Goal: Task Accomplishment & Management: Complete application form

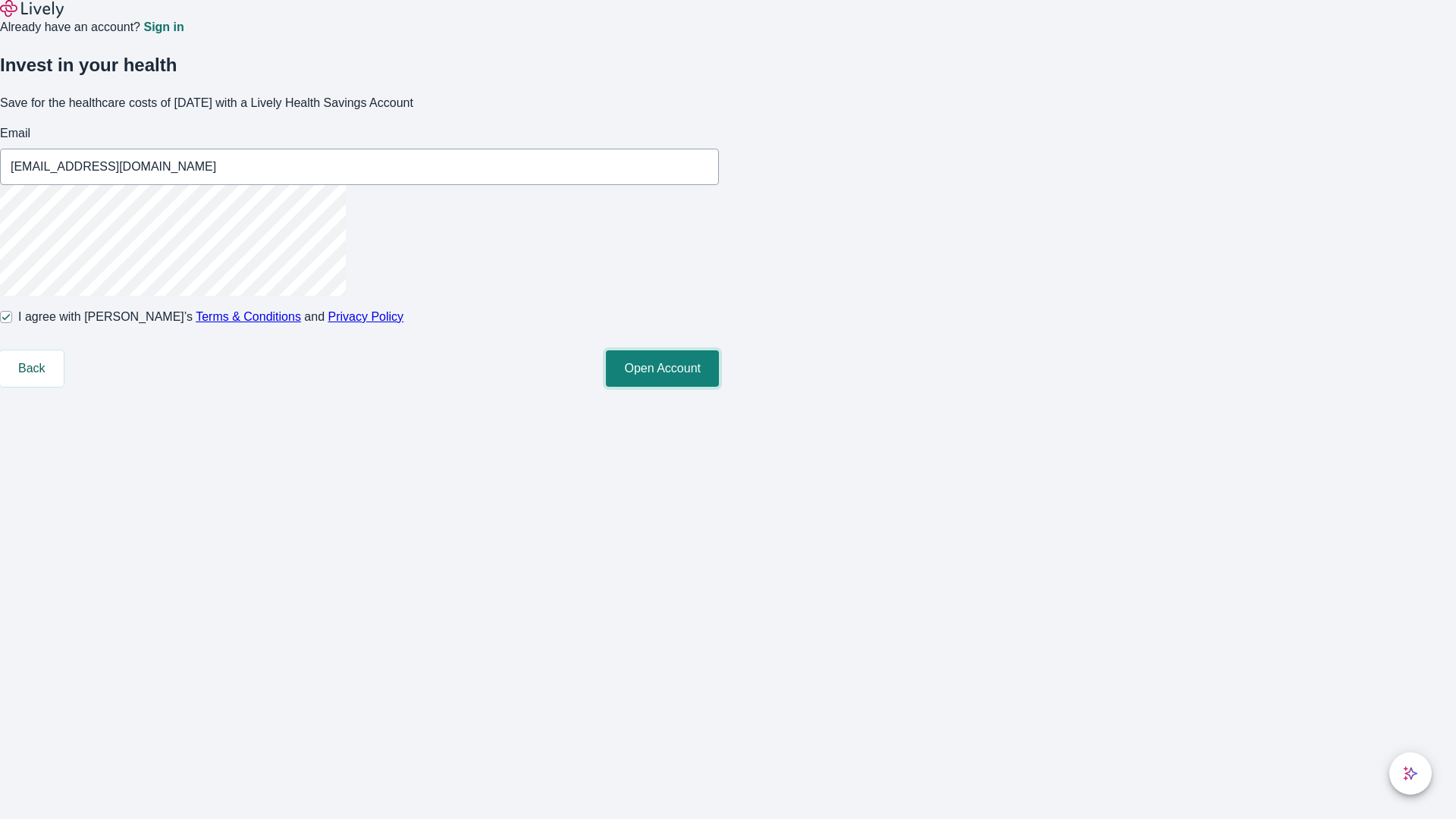
click at [719, 386] on button "Open Account" at bounding box center [662, 368] width 113 height 36
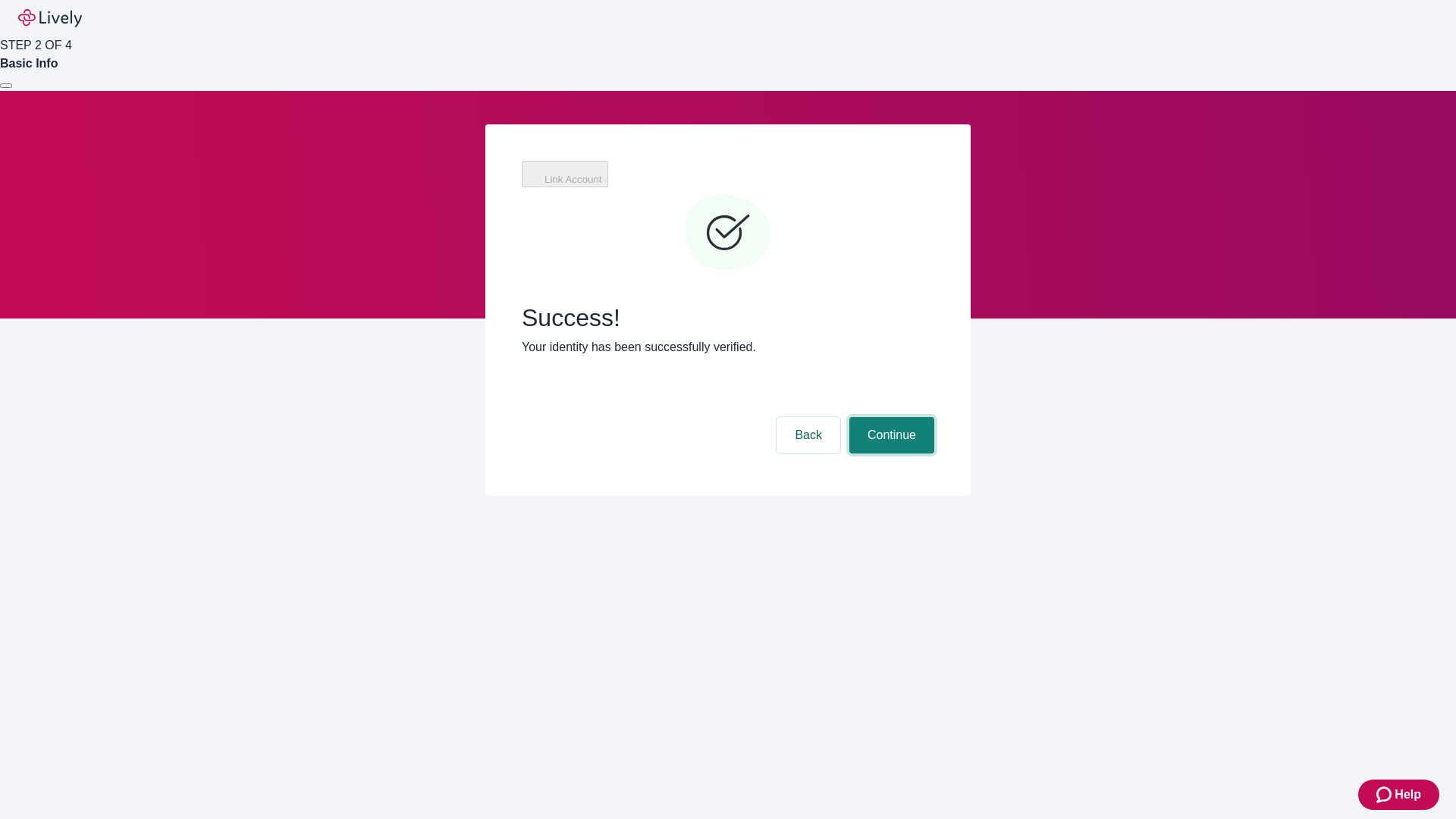
click at [889, 417] on button "Continue" at bounding box center [892, 434] width 85 height 36
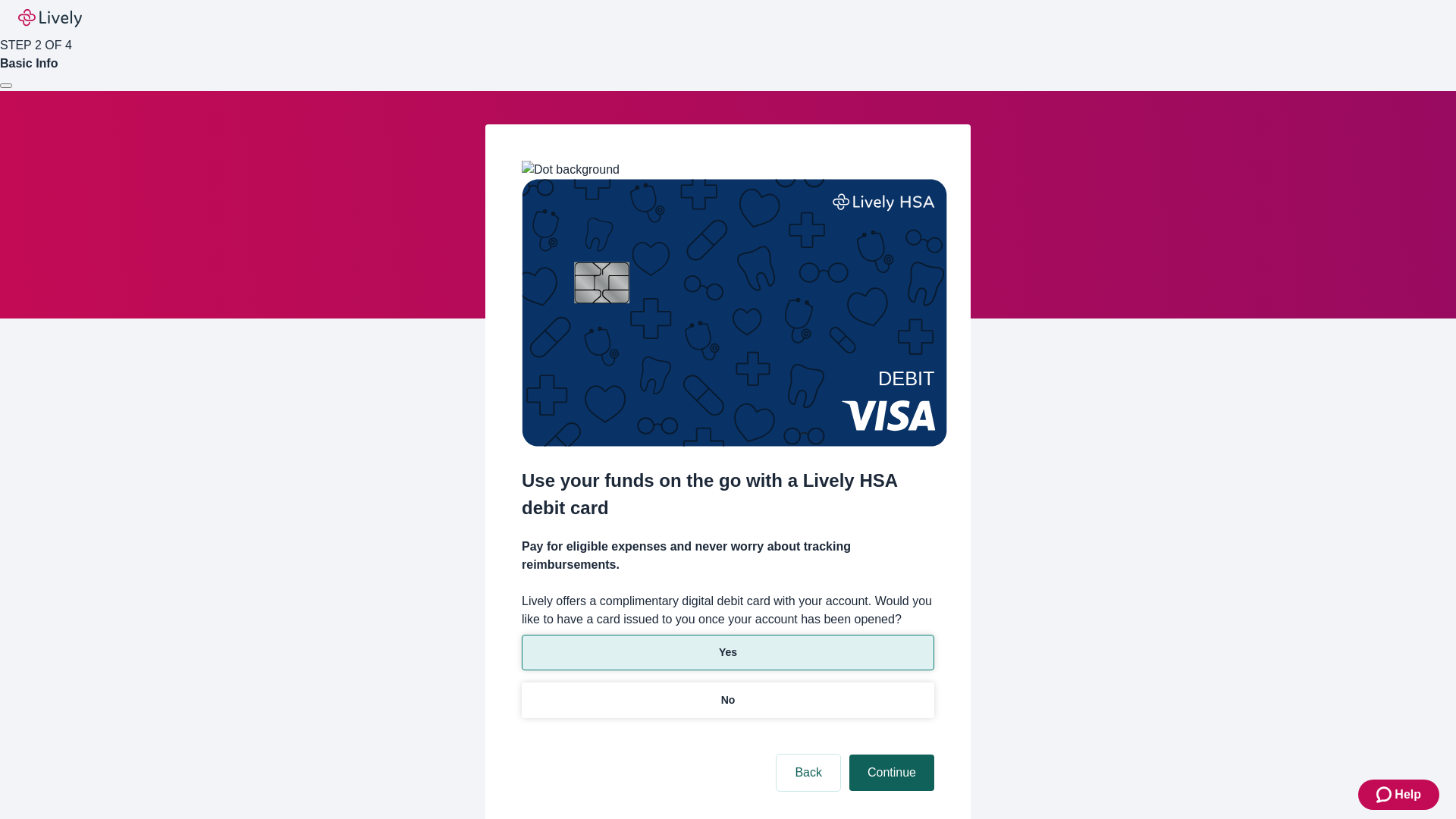
click at [728, 692] on p "No" at bounding box center [728, 699] width 14 height 16
click at [889, 754] on button "Continue" at bounding box center [892, 772] width 85 height 36
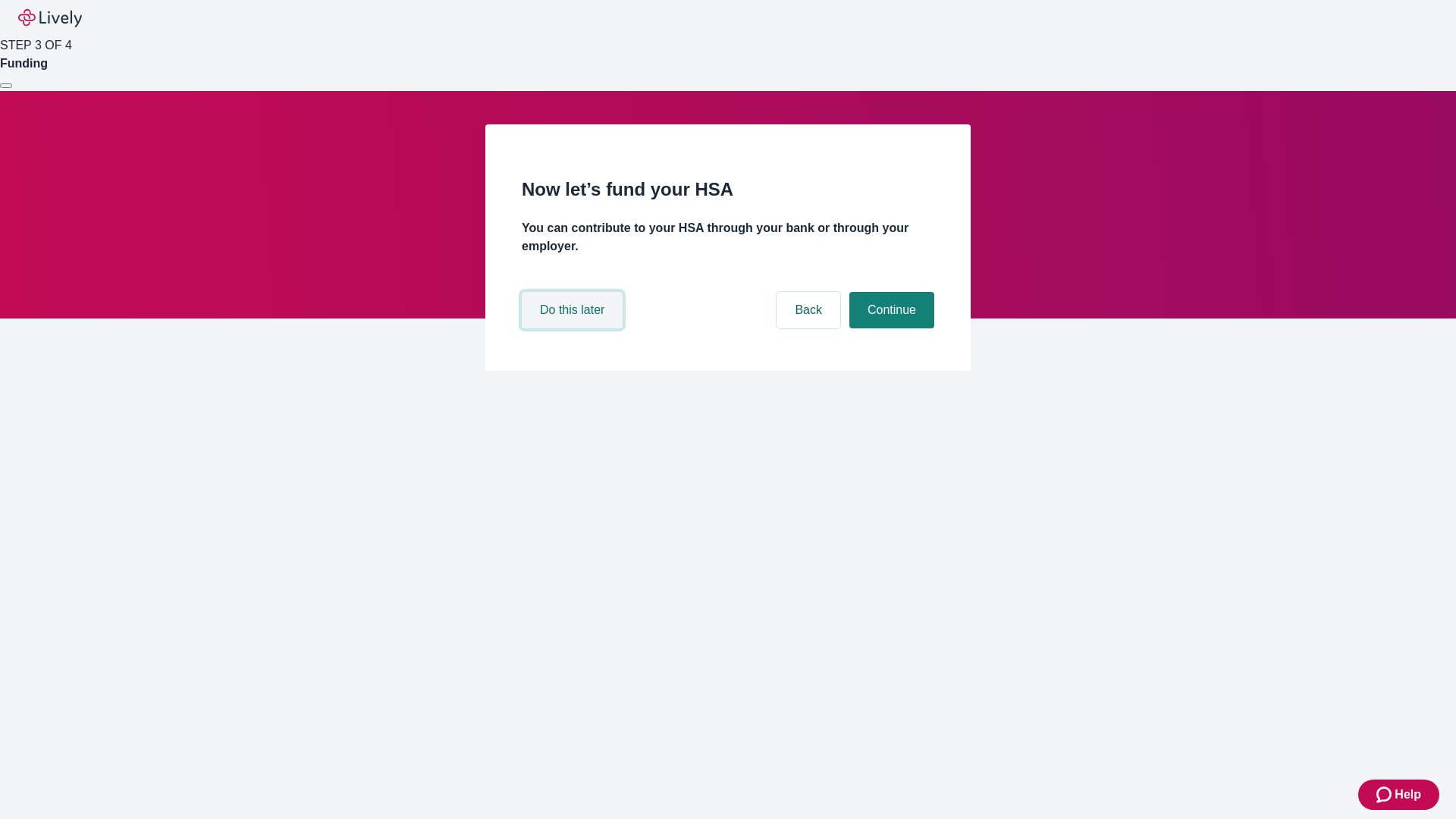
click at [574, 328] on button "Do this later" at bounding box center [573, 310] width 101 height 36
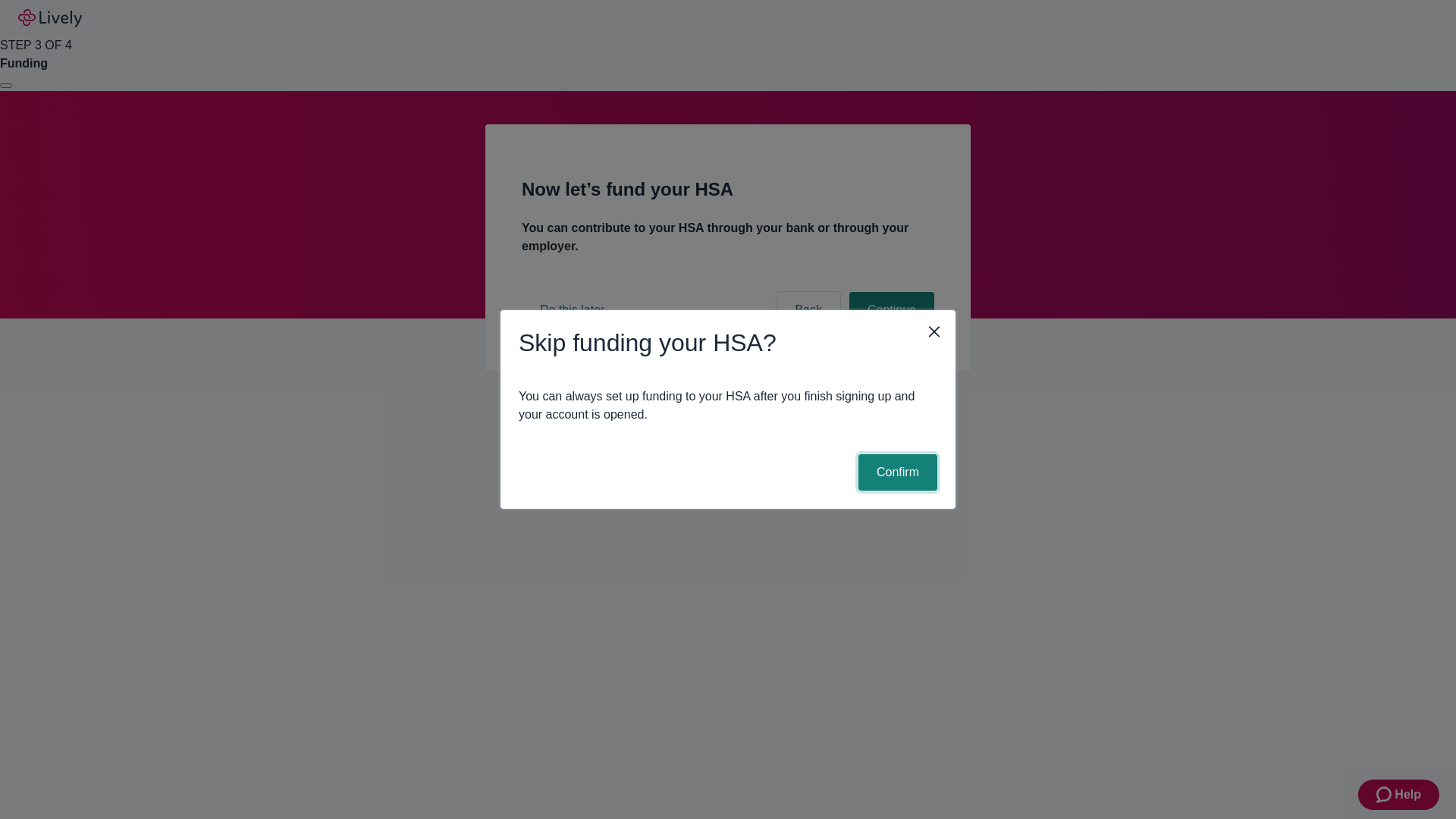
click at [895, 472] on button "Confirm" at bounding box center [898, 471] width 79 height 36
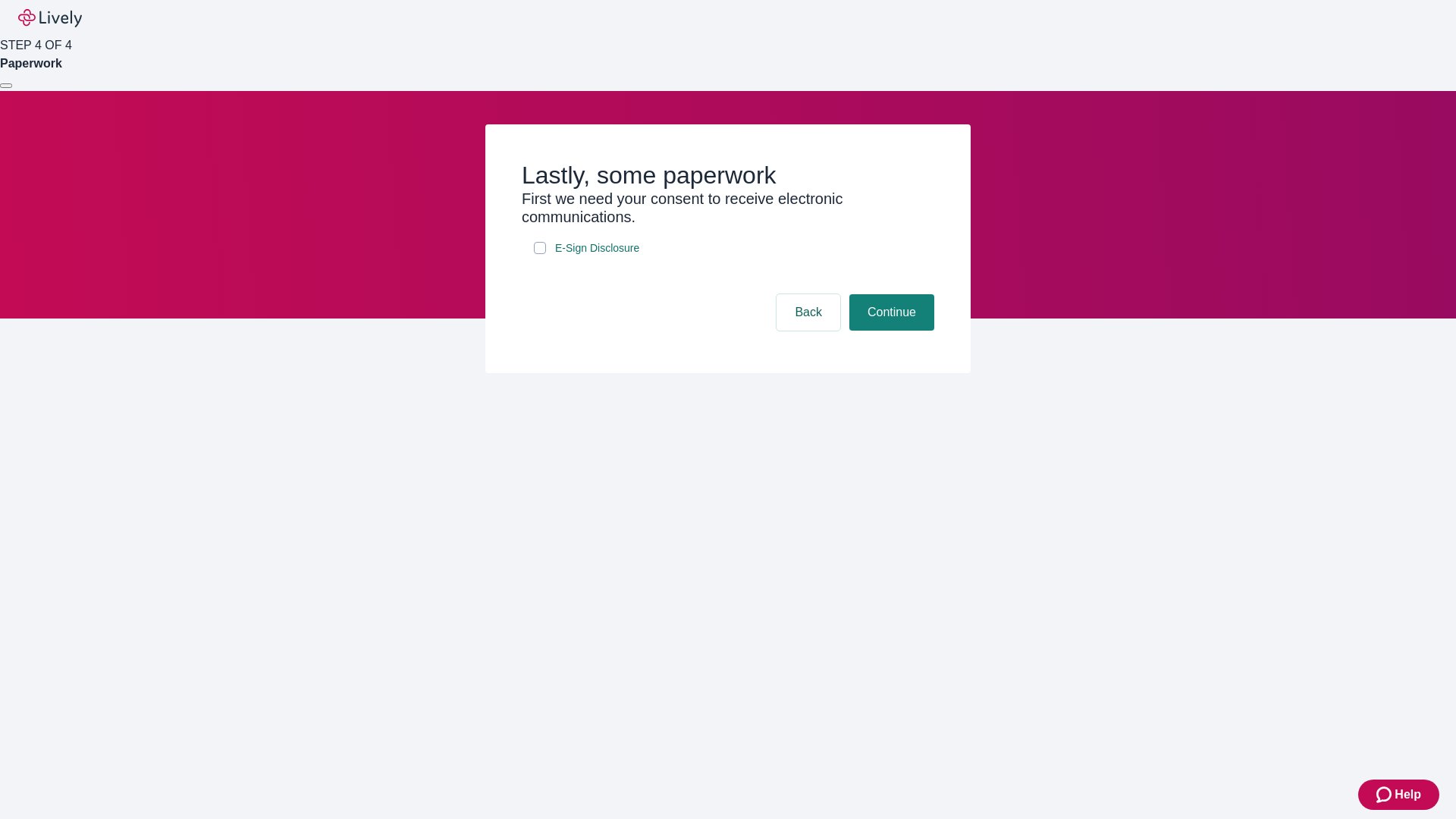
click at [540, 254] on input "E-Sign Disclosure" at bounding box center [540, 247] width 12 height 12
checkbox input "true"
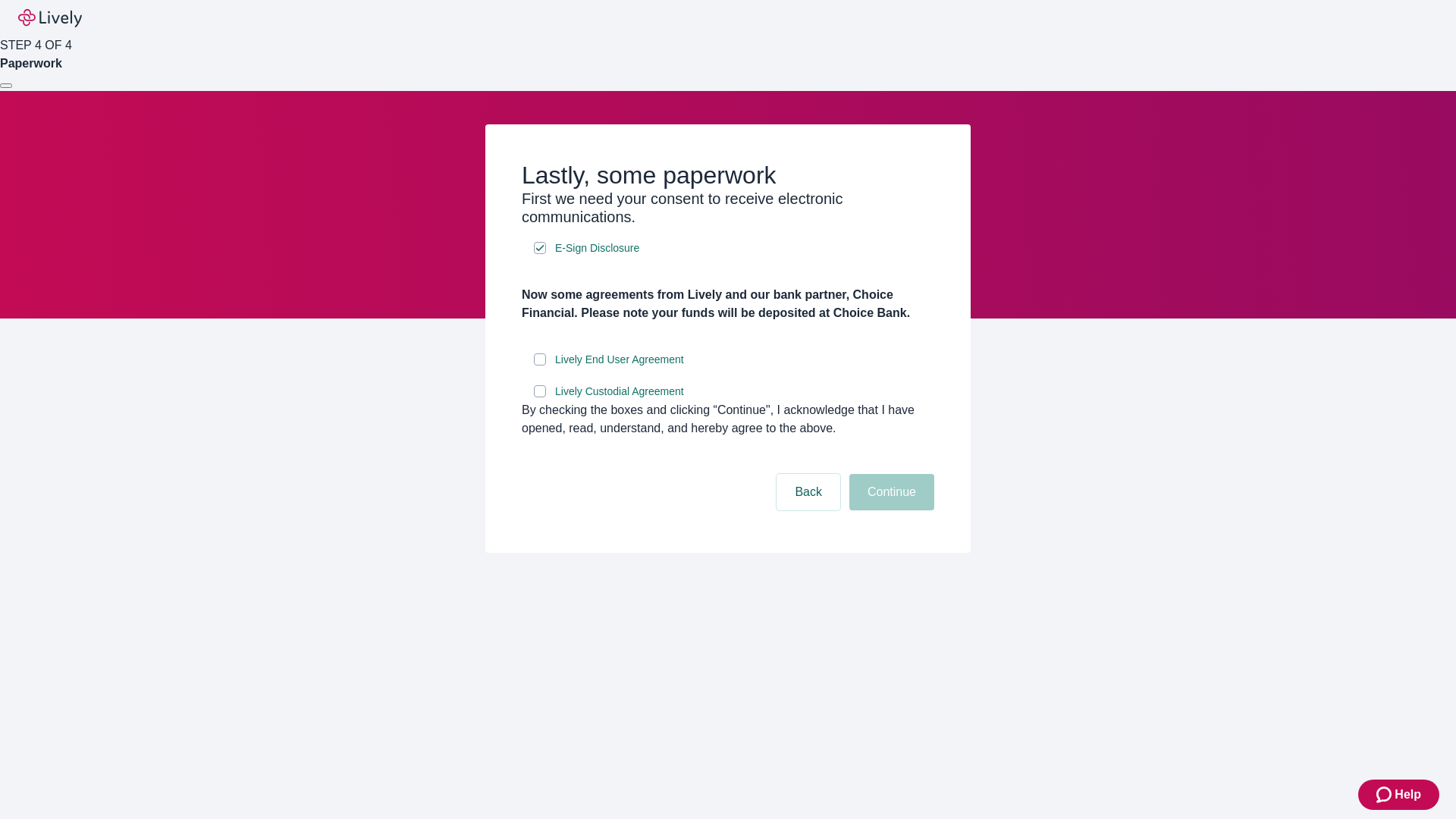
click at [540, 365] on input "Lively End User Agreement" at bounding box center [540, 359] width 12 height 12
checkbox input "true"
click at [540, 397] on input "Lively Custodial Agreement" at bounding box center [540, 391] width 12 height 12
checkbox input "true"
click at [889, 510] on button "Continue" at bounding box center [892, 492] width 85 height 36
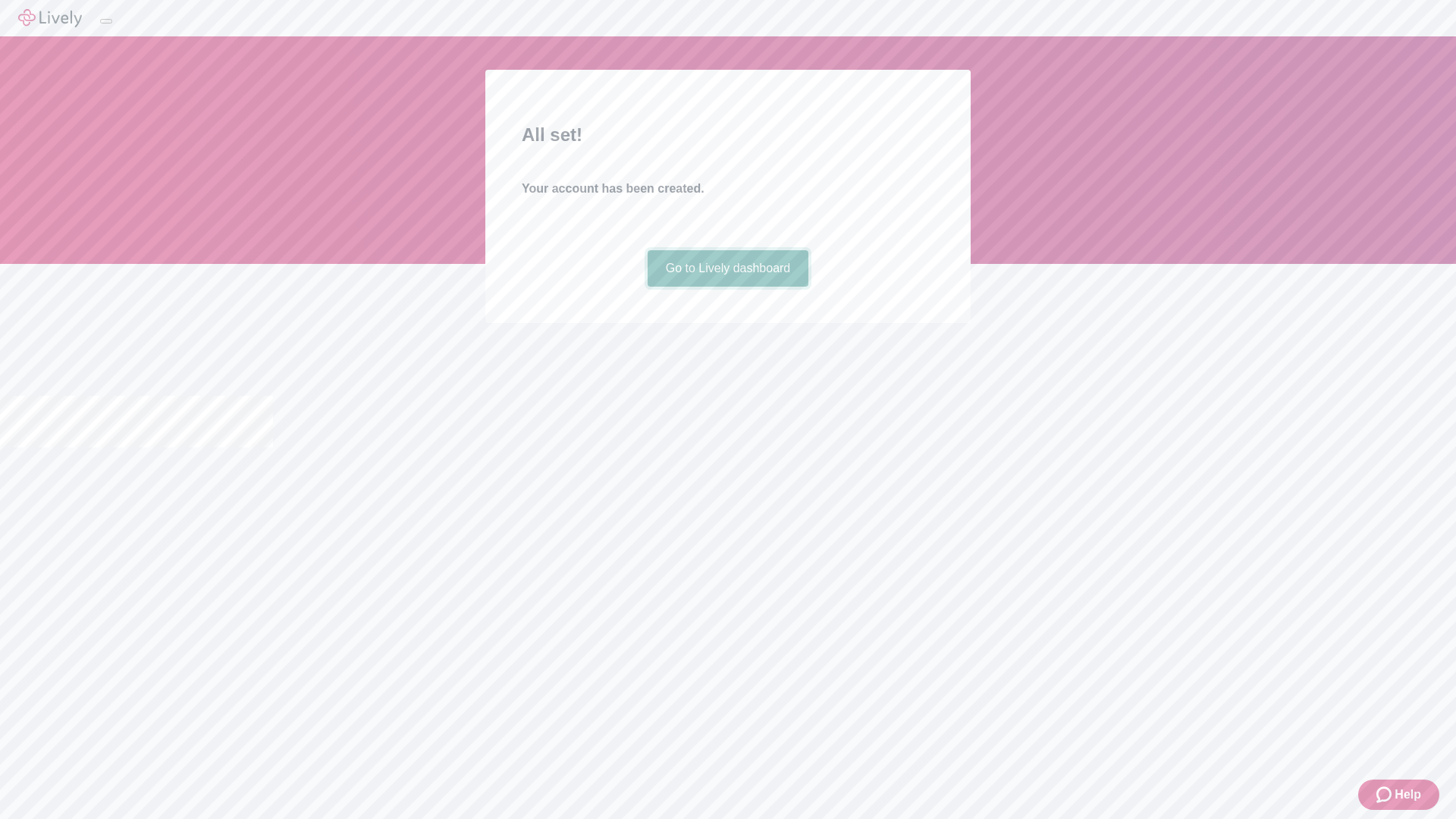
click at [728, 286] on link "Go to Lively dashboard" at bounding box center [728, 268] width 162 height 36
